Goal: Task Accomplishment & Management: Manage account settings

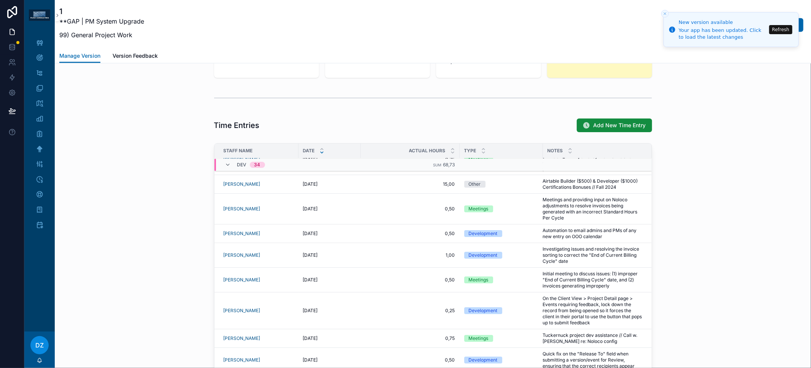
scroll to position [531, 0]
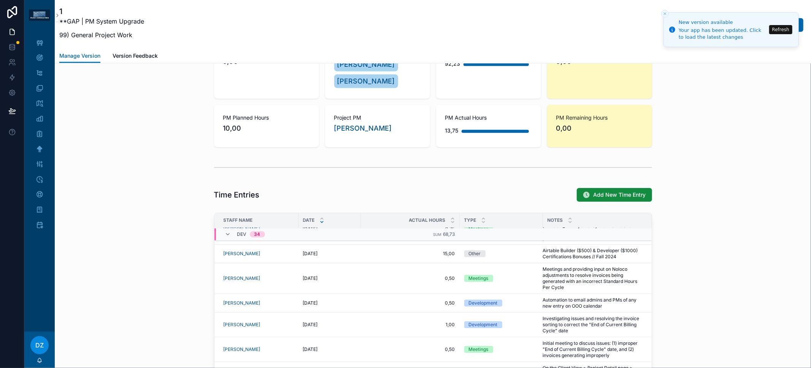
click at [225, 229] on div "DEV 34" at bounding box center [245, 235] width 40 height 12
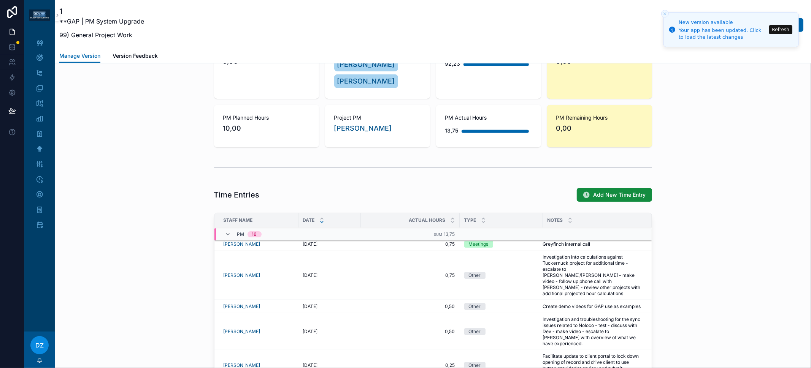
scroll to position [0, 0]
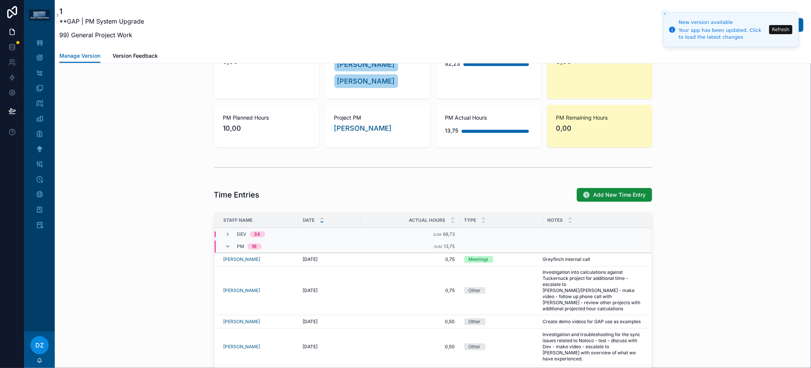
click at [226, 244] on icon "scrollable content" at bounding box center [228, 247] width 6 height 6
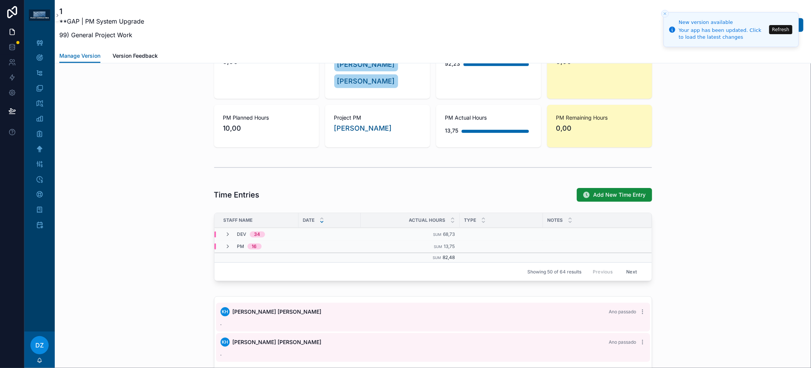
click at [227, 244] on icon "scrollable content" at bounding box center [228, 247] width 6 height 6
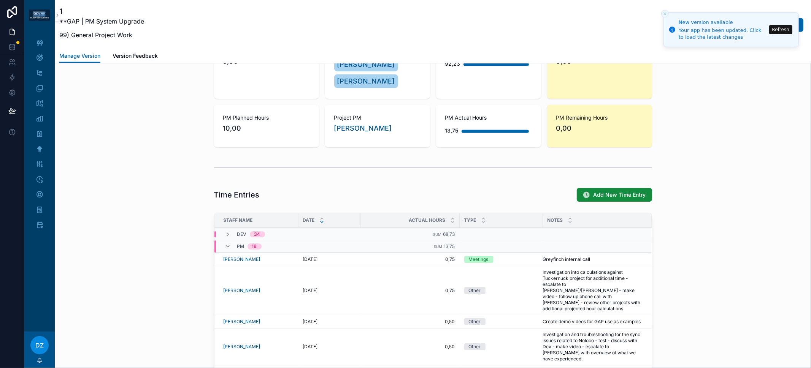
click at [226, 232] on icon "scrollable content" at bounding box center [228, 235] width 6 height 6
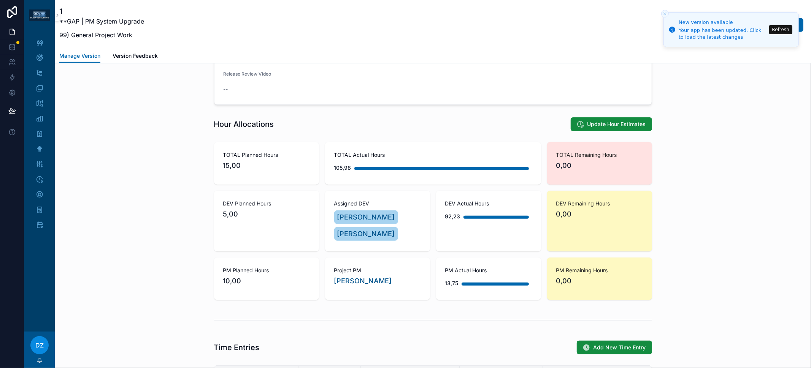
scroll to position [459, 0]
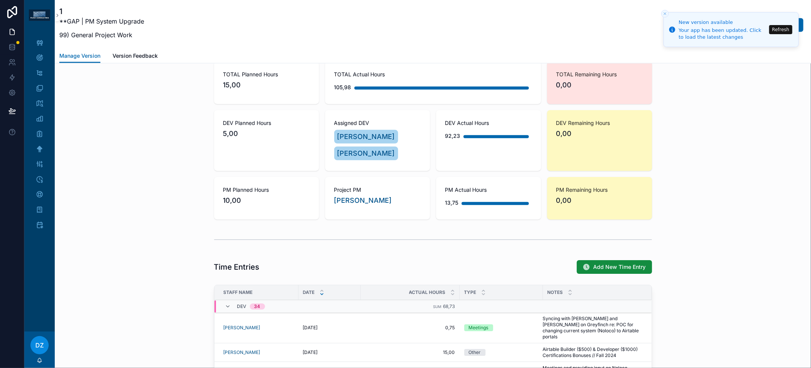
click at [600, 263] on span "Add New Time Entry" at bounding box center [619, 267] width 52 height 8
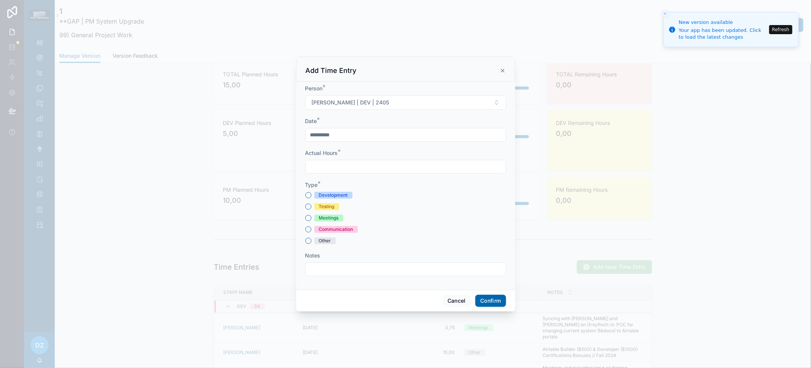
click at [332, 217] on div "Meetings" at bounding box center [329, 218] width 20 height 7
click at [311, 217] on button "Meetings" at bounding box center [308, 218] width 6 height 6
click at [342, 264] on input "text" at bounding box center [406, 269] width 200 height 11
click at [329, 192] on div "Development" at bounding box center [333, 195] width 29 height 7
click at [311, 192] on button "Development" at bounding box center [308, 195] width 6 height 6
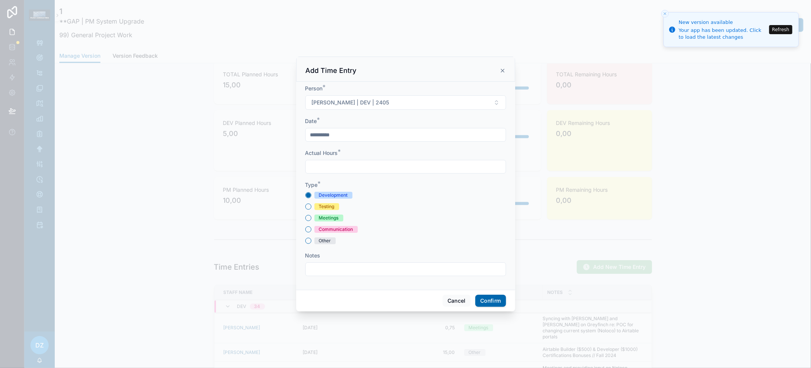
click at [333, 169] on input "text" at bounding box center [406, 167] width 200 height 11
type input "****"
click at [341, 268] on input "text" at bounding box center [406, 269] width 200 height 11
type input "**********"
click at [498, 299] on button "Confirm" at bounding box center [490, 301] width 30 height 12
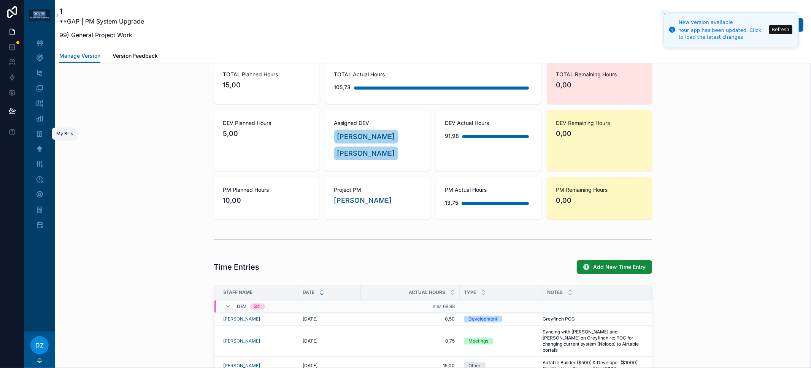
click at [41, 135] on icon "scrollable content" at bounding box center [40, 134] width 8 height 8
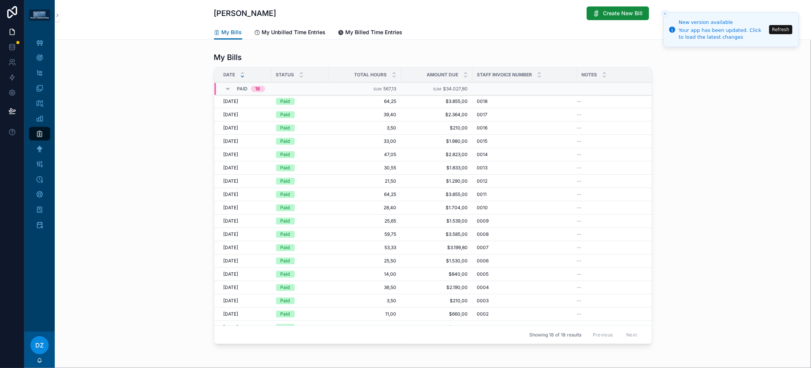
click at [296, 32] on span "My Unbilled Time Entries" at bounding box center [294, 33] width 64 height 8
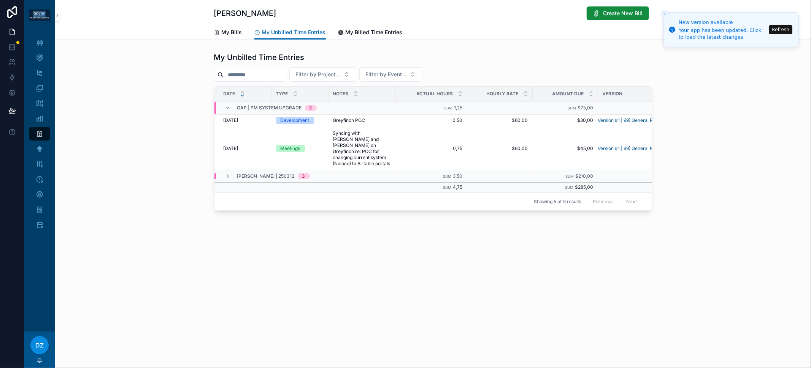
click at [228, 108] on icon "scrollable content" at bounding box center [228, 108] width 6 height 6
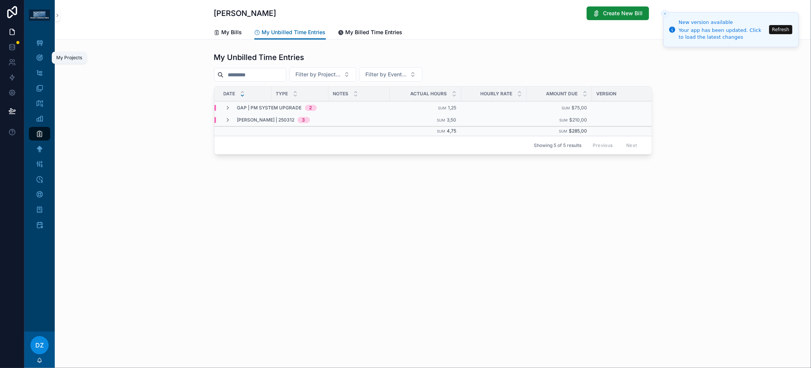
click at [42, 60] on icon "scrollable content" at bounding box center [40, 58] width 8 height 8
